Goal: Task Accomplishment & Management: Use online tool/utility

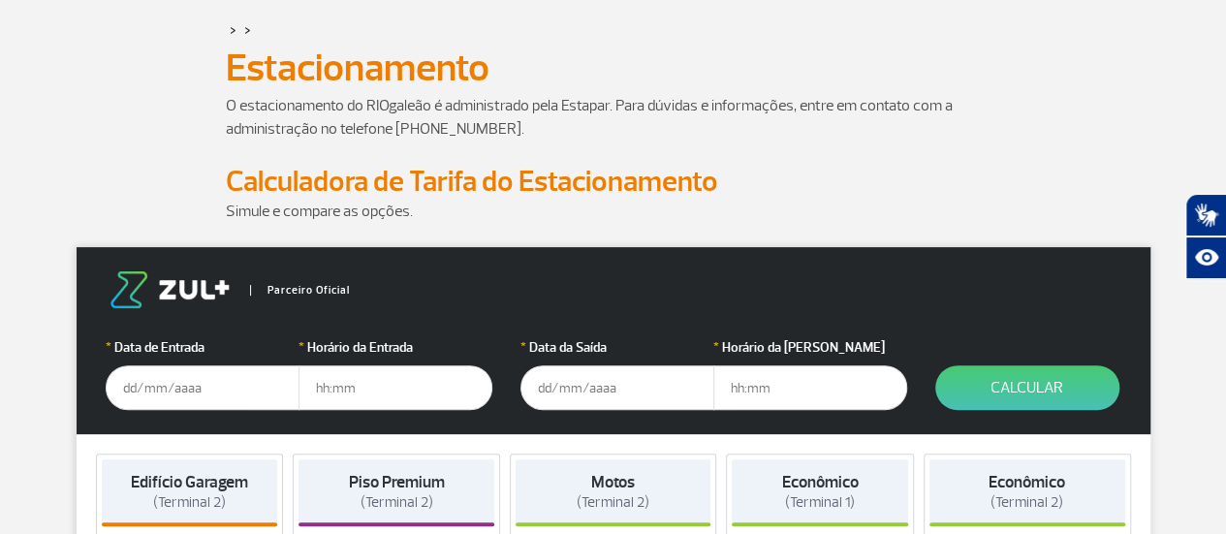
scroll to position [194, 0]
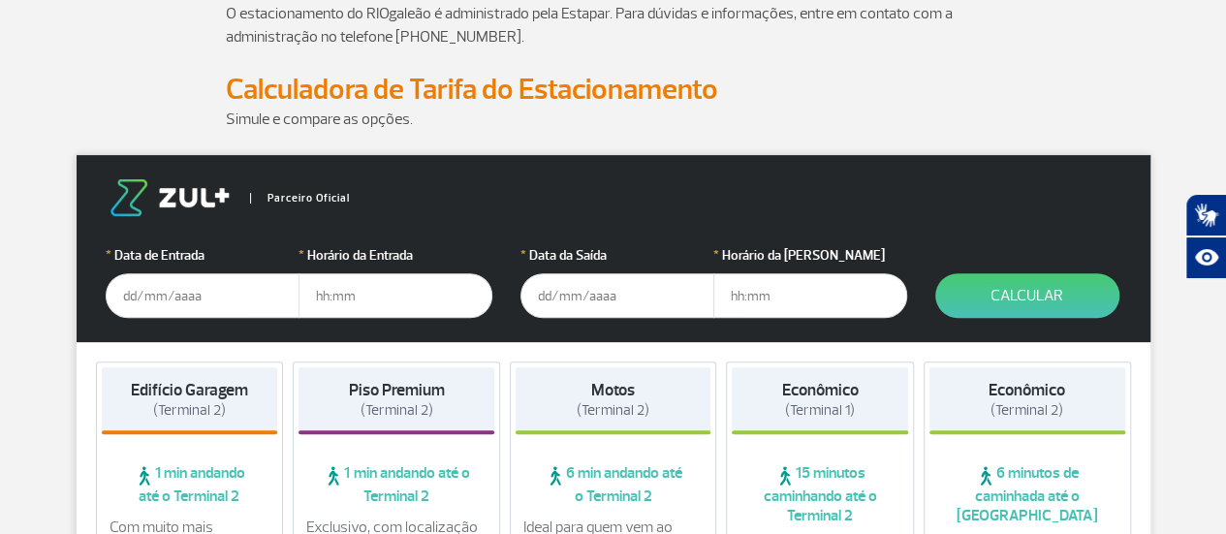
click at [166, 297] on input "text" at bounding box center [203, 295] width 194 height 45
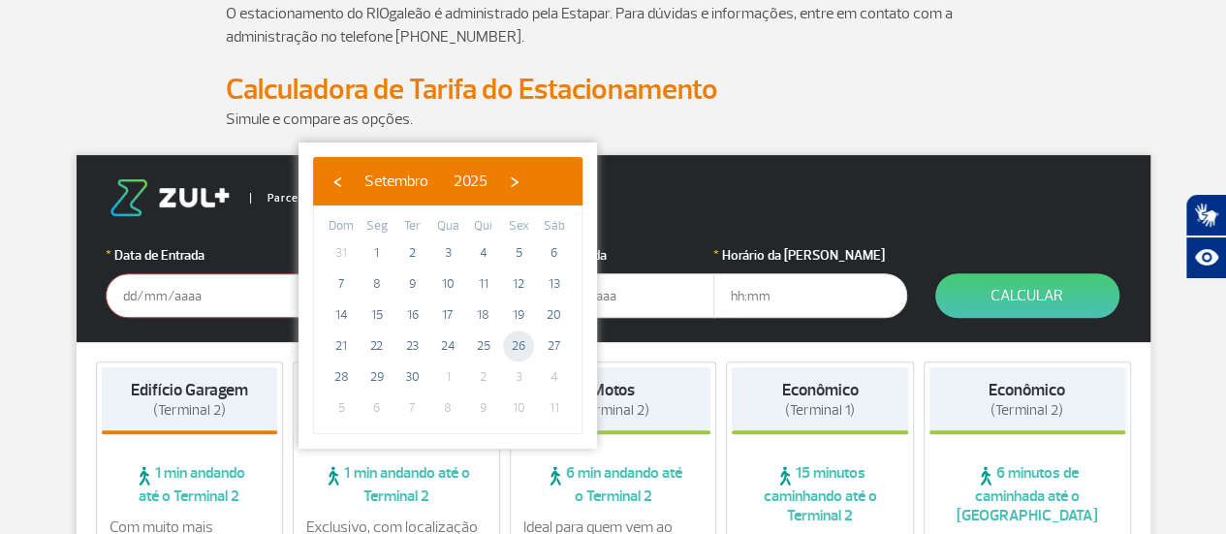
click at [521, 344] on span "26" at bounding box center [518, 345] width 31 height 31
type input "[DATE]"
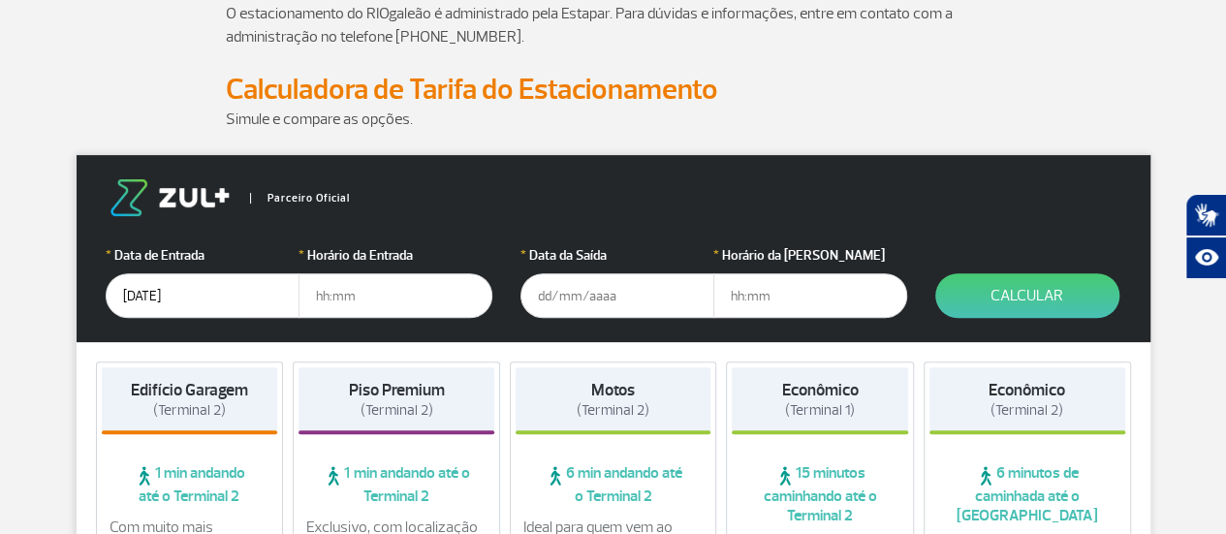
click at [392, 297] on input "text" at bounding box center [395, 295] width 194 height 45
type input "05:30"
click at [622, 305] on input "text" at bounding box center [617, 295] width 194 height 45
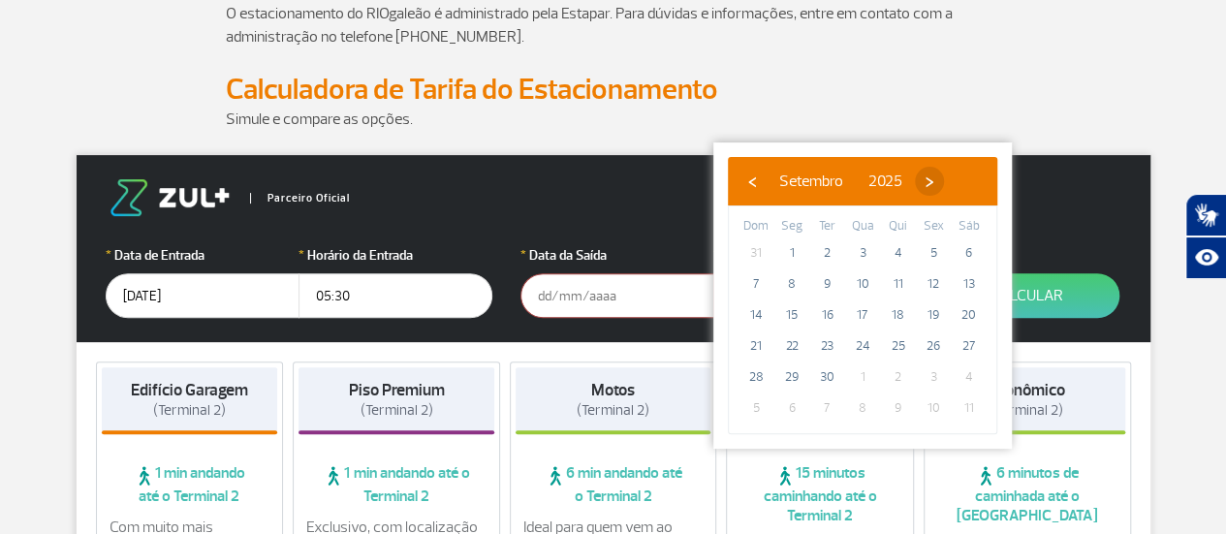
click at [944, 176] on span "›" at bounding box center [929, 181] width 29 height 29
click at [963, 251] on span "4" at bounding box center [969, 252] width 31 height 31
type input "[DATE]"
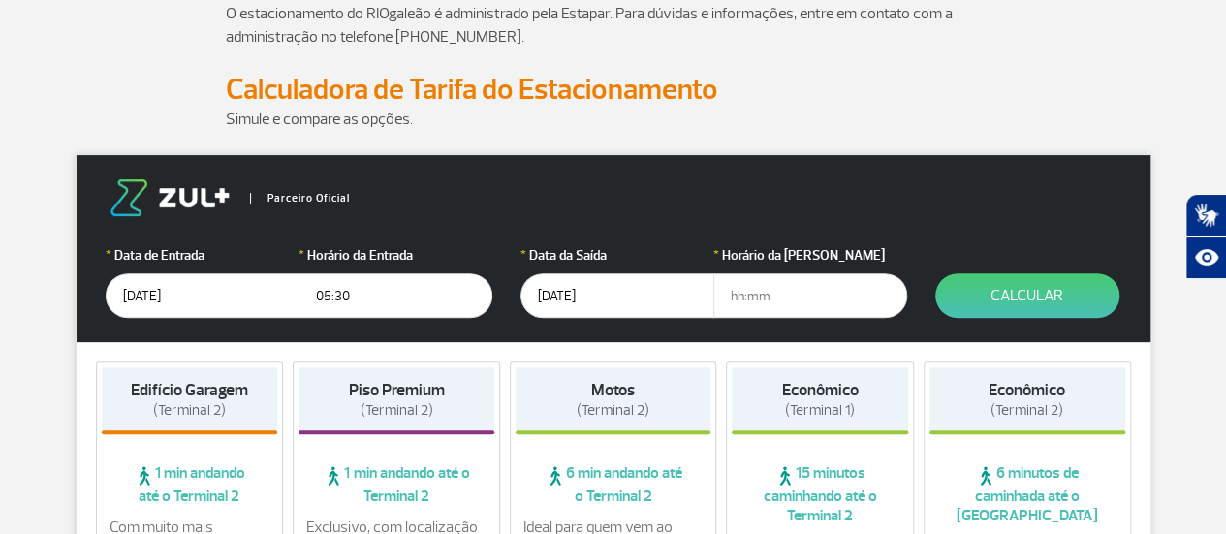
click at [775, 300] on input "text" at bounding box center [810, 295] width 194 height 45
type input "15:00"
click at [1002, 297] on button "Calcular" at bounding box center [1027, 295] width 184 height 45
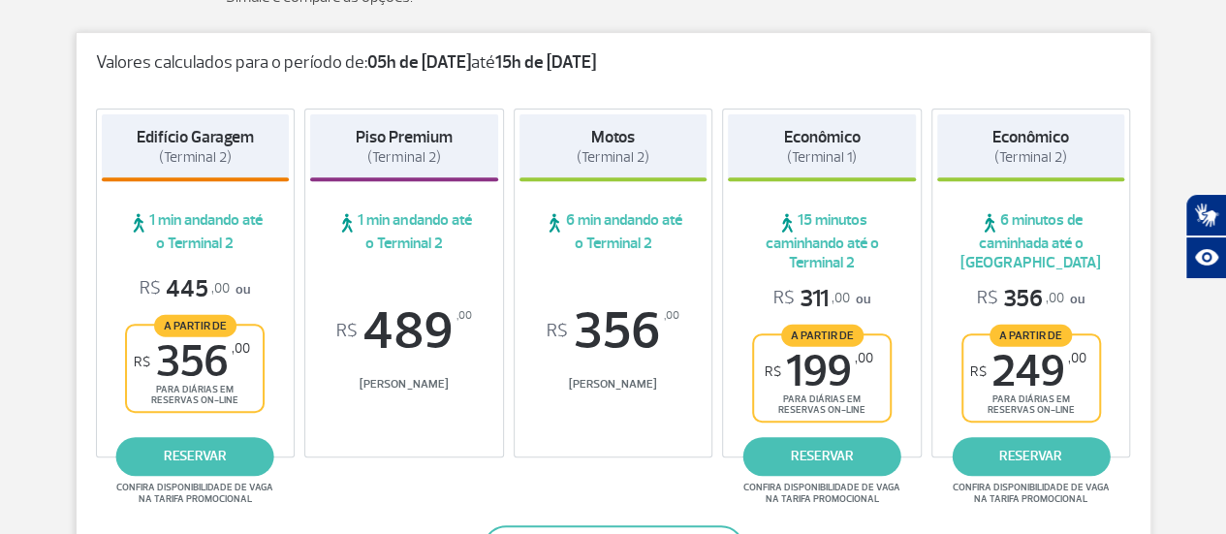
scroll to position [291, 0]
